Goal: Task Accomplishment & Management: Use online tool/utility

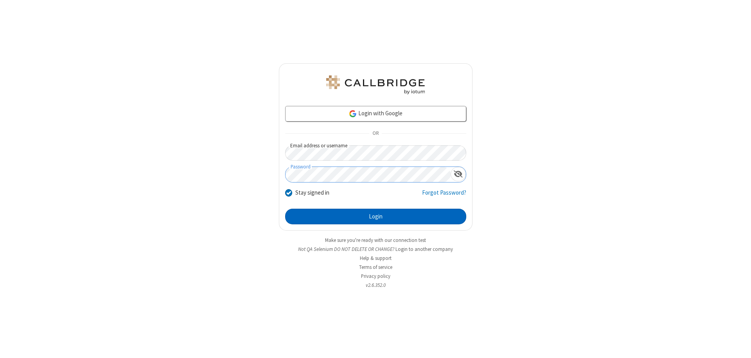
click at [375, 217] on button "Login" at bounding box center [375, 217] width 181 height 16
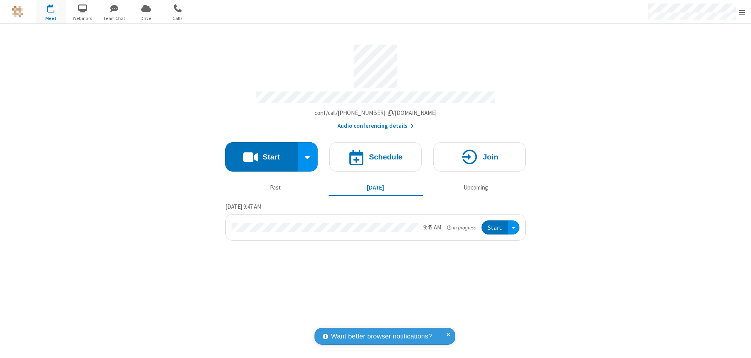
click at [261, 153] on button "Start" at bounding box center [261, 156] width 72 height 29
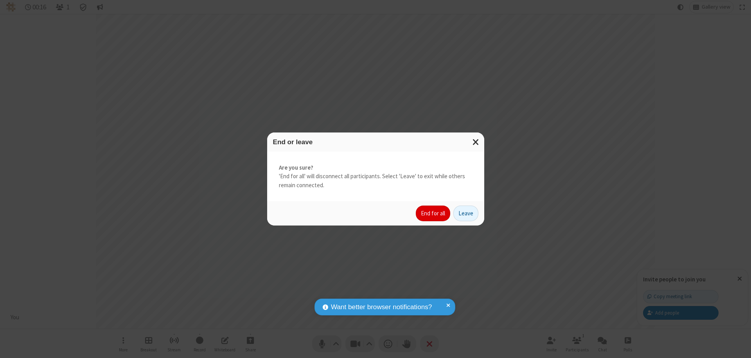
click at [433, 213] on button "End for all" at bounding box center [433, 214] width 34 height 16
